Goal: Find specific page/section: Find specific page/section

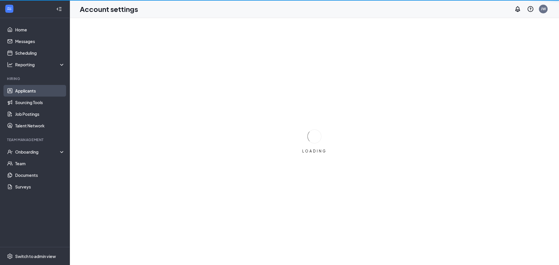
click at [41, 93] on link "Applicants" at bounding box center [40, 91] width 50 height 12
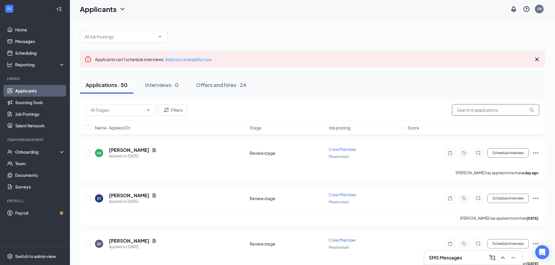
click at [469, 112] on input "text" at bounding box center [495, 110] width 87 height 12
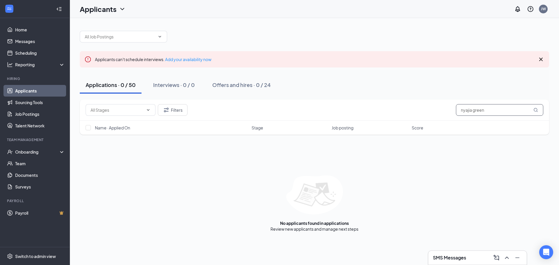
type input "nyajia green"
click at [537, 110] on icon "MagnifyingGlass" at bounding box center [536, 110] width 4 height 4
click at [33, 89] on link "Applicants" at bounding box center [40, 91] width 50 height 12
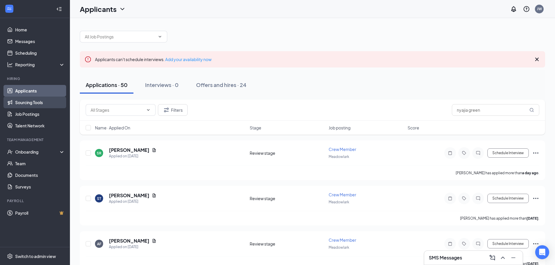
click at [30, 100] on link "Sourcing Tools" at bounding box center [40, 103] width 50 height 12
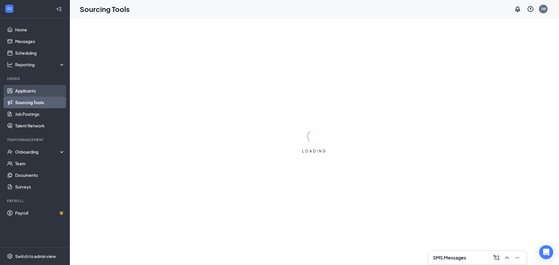
click at [28, 88] on link "Applicants" at bounding box center [40, 91] width 50 height 12
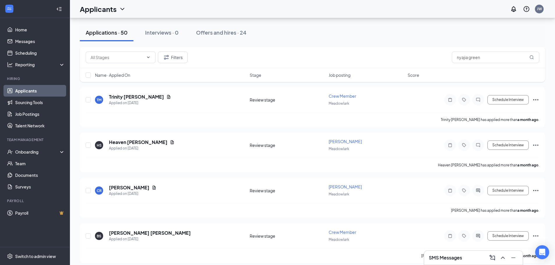
scroll to position [1747, 0]
